Goal: Connect with others: Establish contact or relationships with other users

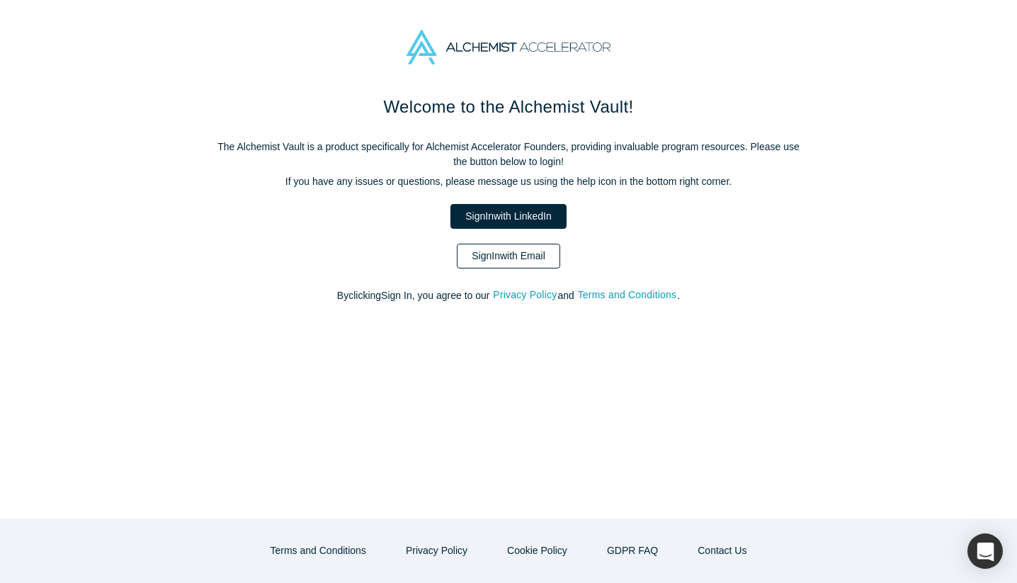
click at [512, 250] on link "Sign In with Email" at bounding box center [508, 256] width 103 height 25
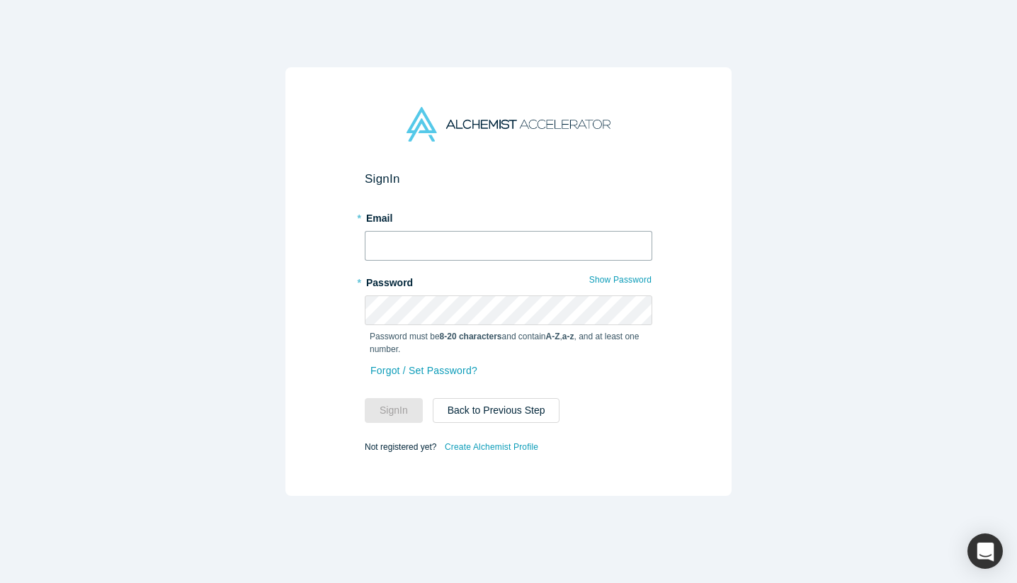
type input "[EMAIL_ADDRESS]"
click at [391, 414] on button "Sign In" at bounding box center [394, 410] width 58 height 25
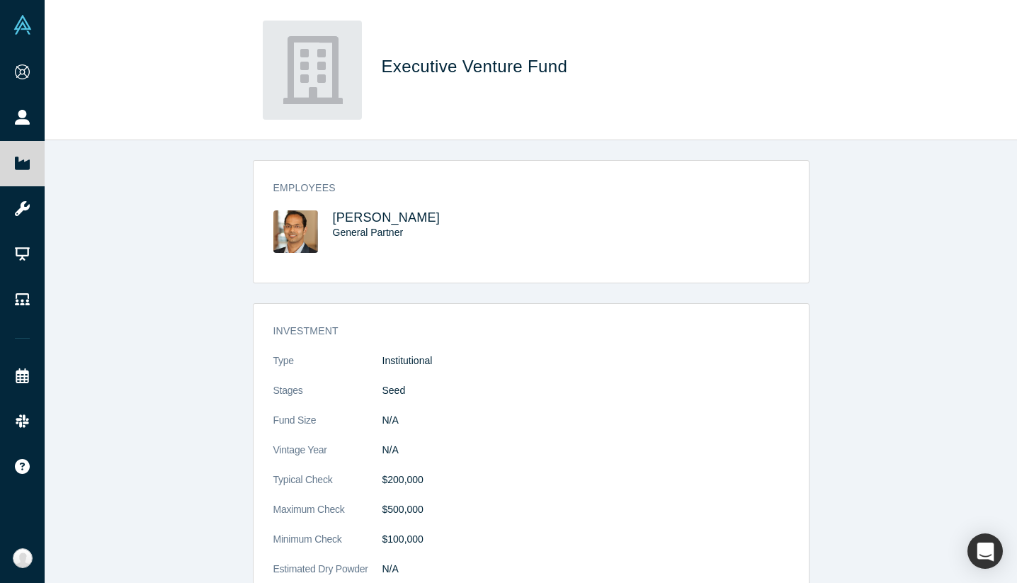
click at [286, 219] on img at bounding box center [295, 231] width 45 height 42
click at [321, 234] on div "[PERSON_NAME] General Partner" at bounding box center [402, 241] width 258 height 62
click at [369, 211] on span "[PERSON_NAME]" at bounding box center [387, 217] width 108 height 14
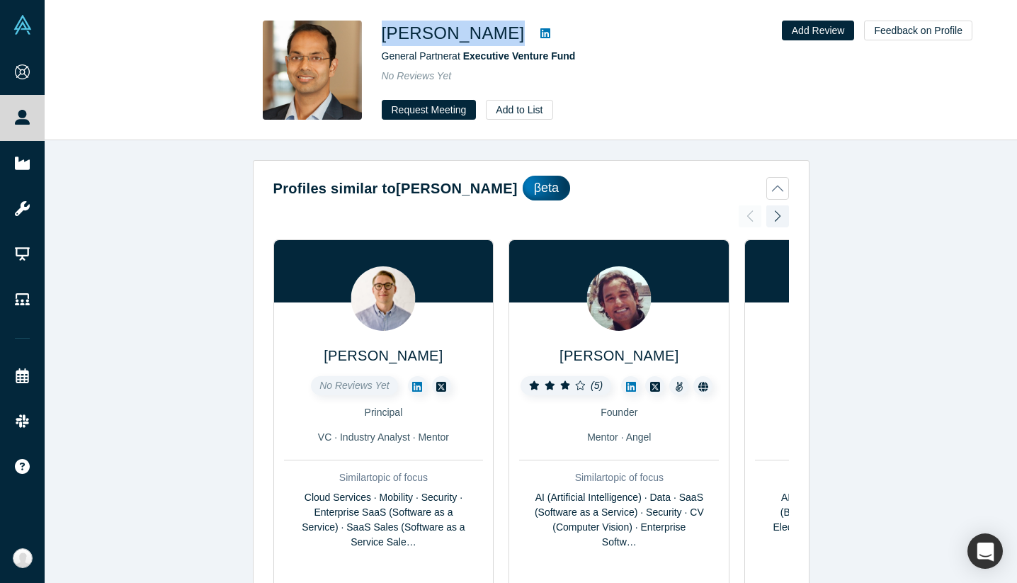
drag, startPoint x: 378, startPoint y: 33, endPoint x: 496, endPoint y: 33, distance: 117.5
click at [496, 33] on div "[PERSON_NAME] General Partner at Executive Venture Fund No Reviews Yet Request …" at bounding box center [531, 70] width 557 height 99
copy div "Ankur Agarwal"
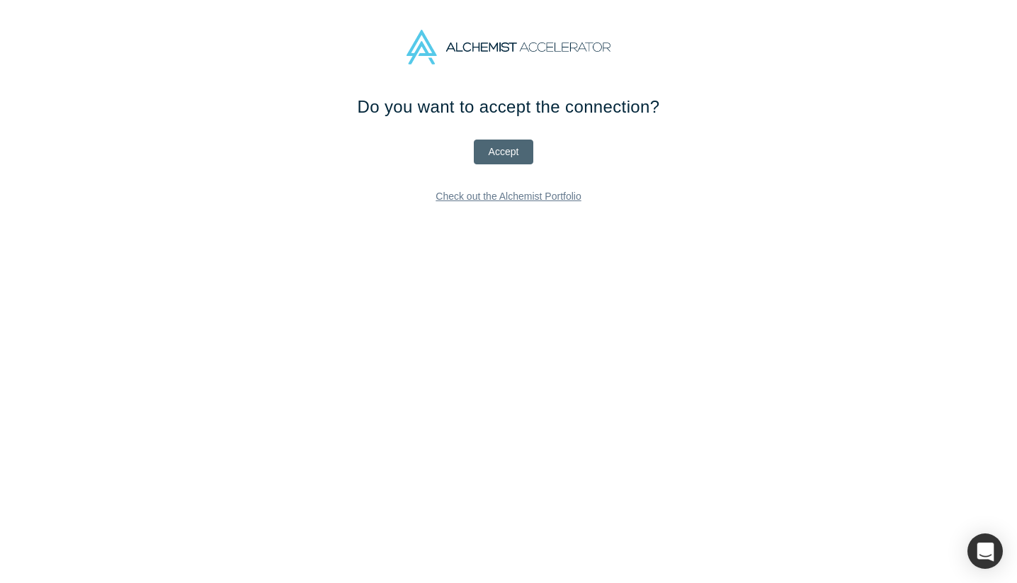
click at [512, 156] on button "Accept" at bounding box center [504, 151] width 60 height 25
